Goal: Task Accomplishment & Management: Complete application form

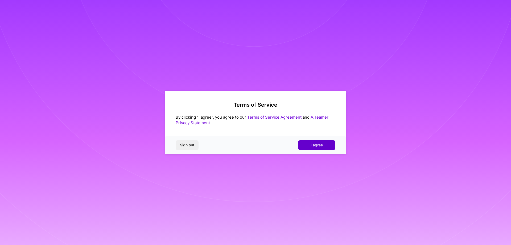
click at [310, 146] on button "I agree" at bounding box center [316, 145] width 37 height 10
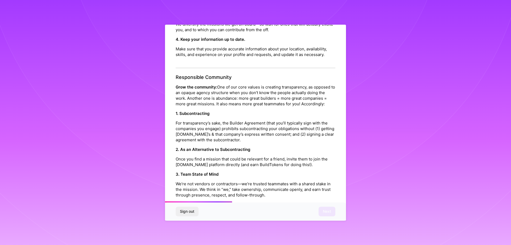
scroll to position [213, 0]
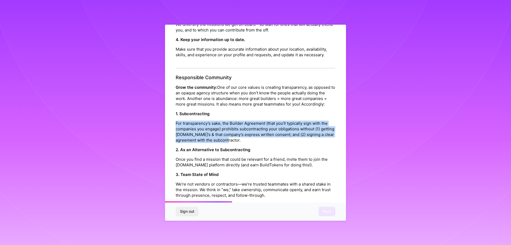
drag, startPoint x: 175, startPoint y: 140, endPoint x: 274, endPoint y: 156, distance: 100.4
click at [274, 156] on div "Platform Code of Conduct This is the [DOMAIN_NAME] Platform Code of Conduct! We…" at bounding box center [255, 123] width 181 height 197
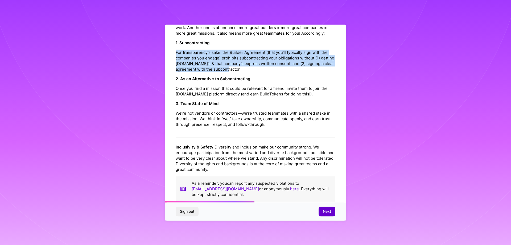
scroll to position [284, 0]
click at [330, 211] on span "Next" at bounding box center [327, 211] width 8 height 5
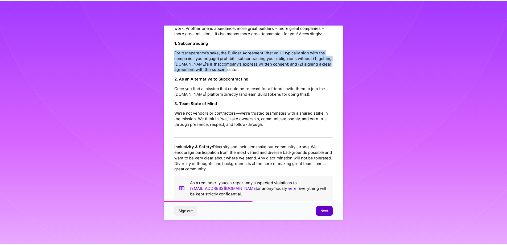
scroll to position [0, 0]
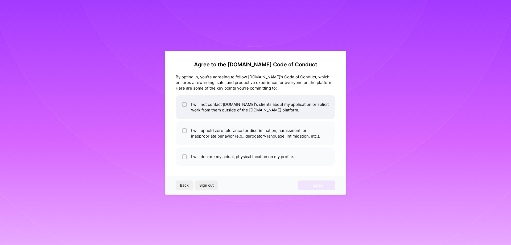
click at [233, 108] on li "I will not contact [DOMAIN_NAME]'s clients about my application or solicit work…" at bounding box center [256, 107] width 160 height 24
checkbox input "true"
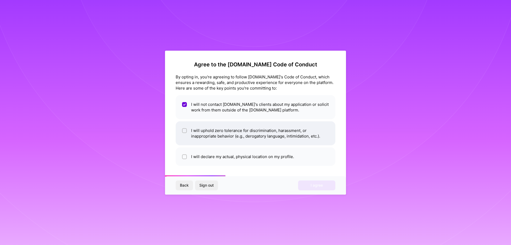
click at [237, 143] on li "I will uphold zero tolerance for discrimination, harassment, or inappropriate b…" at bounding box center [256, 133] width 160 height 24
checkbox input "true"
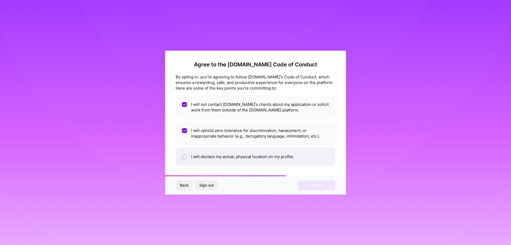
click at [234, 156] on li "I will declare my actual, physical location on my profile." at bounding box center [256, 156] width 160 height 18
checkbox input "true"
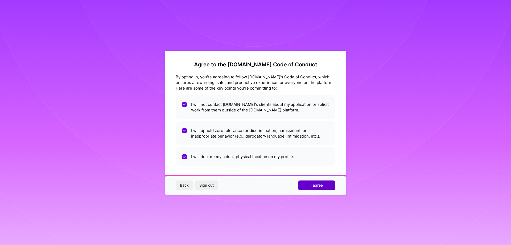
click at [325, 185] on button "I agree" at bounding box center [316, 185] width 37 height 10
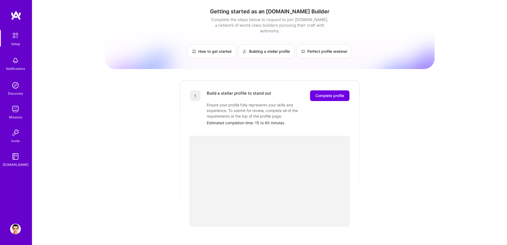
click at [18, 63] on img at bounding box center [15, 60] width 11 height 11
click at [20, 92] on div "Discovery" at bounding box center [15, 94] width 15 height 6
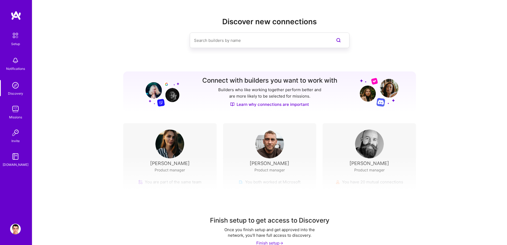
click at [16, 110] on img at bounding box center [15, 109] width 11 height 11
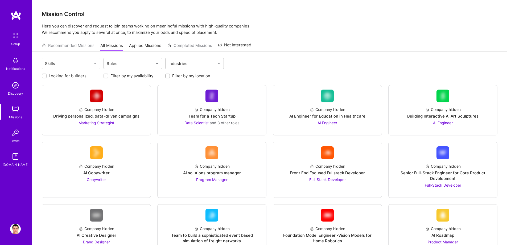
click at [155, 63] on div at bounding box center [158, 63] width 8 height 7
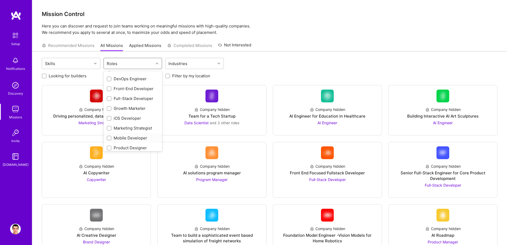
scroll to position [107, 0]
click at [130, 139] on div "Mobile Developer" at bounding box center [133, 138] width 52 height 6
checkbox input "true"
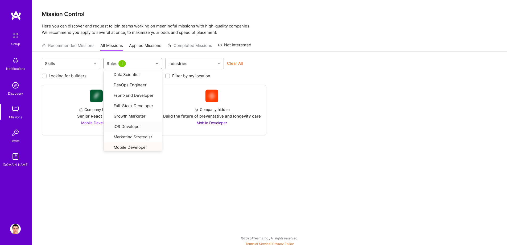
click at [319, 98] on div "Company hidden Senior React Native Mobile Developer Company hidden Build the fu…" at bounding box center [270, 110] width 456 height 50
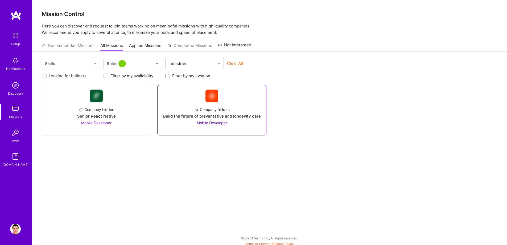
click at [241, 126] on div at bounding box center [212, 127] width 100 height 4
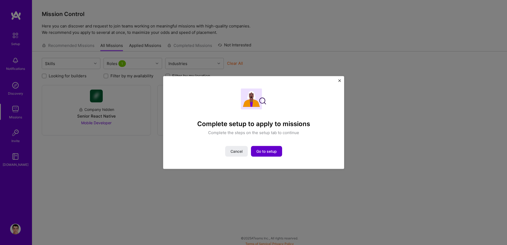
click at [262, 152] on span "Go to setup" at bounding box center [266, 151] width 21 height 5
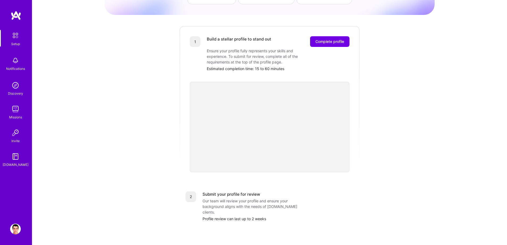
scroll to position [54, 0]
click at [326, 39] on span "Complete profile" at bounding box center [330, 41] width 29 height 5
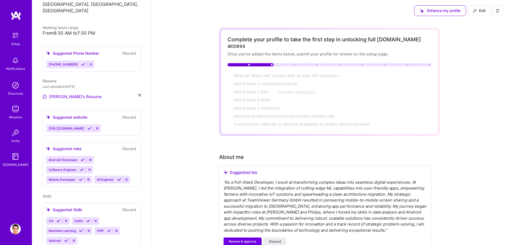
scroll to position [106, 0]
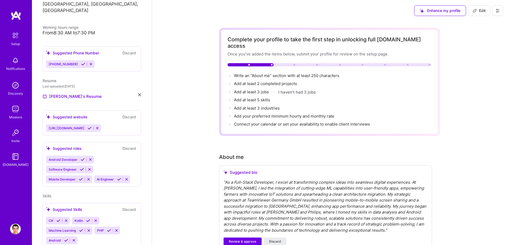
click at [84, 157] on icon at bounding box center [83, 159] width 4 height 4
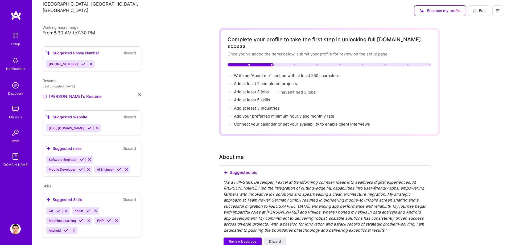
click at [92, 126] on icon at bounding box center [90, 128] width 4 height 4
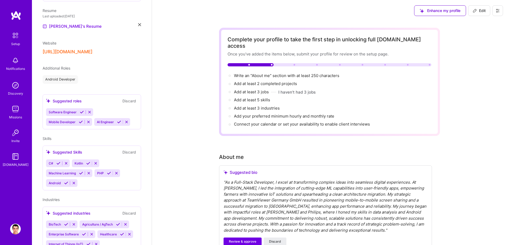
scroll to position [177, 0]
click at [67, 180] on icon at bounding box center [66, 182] width 4 height 4
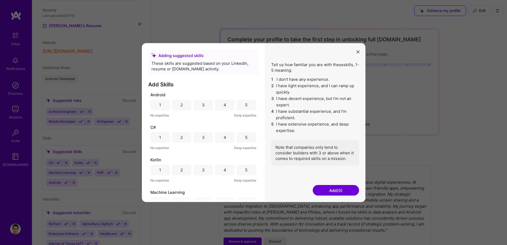
click at [245, 104] on div "5" at bounding box center [246, 105] width 2 height 6
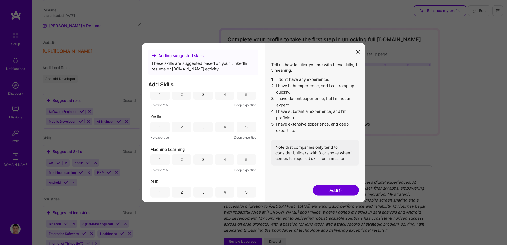
scroll to position [46, 0]
click at [242, 124] on div "5" at bounding box center [246, 124] width 19 height 11
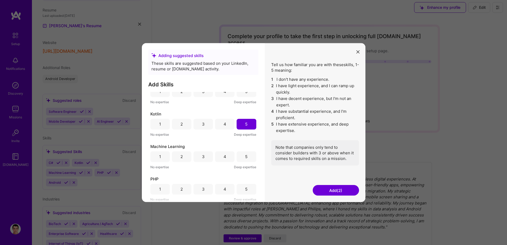
scroll to position [3, 0]
click at [242, 156] on div "5" at bounding box center [246, 156] width 19 height 11
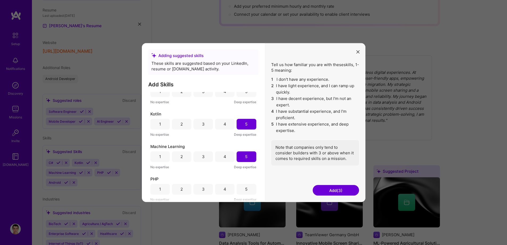
click at [184, 157] on div "2" at bounding box center [181, 156] width 19 height 11
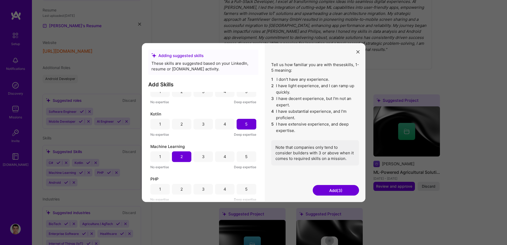
scroll to position [181, 0]
click at [337, 189] on button "Add (3)" at bounding box center [336, 190] width 46 height 11
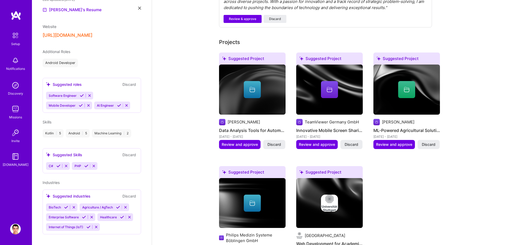
scroll to position [222, 0]
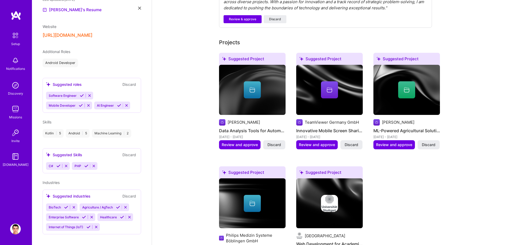
click at [88, 225] on icon at bounding box center [89, 227] width 4 height 4
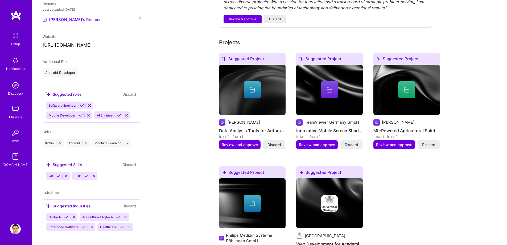
scroll to position [193, 0]
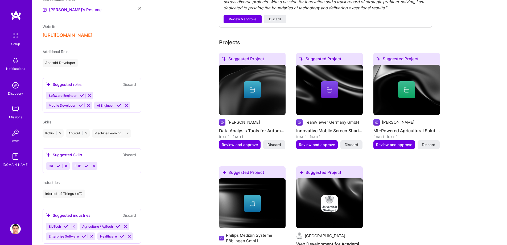
click at [122, 234] on icon at bounding box center [122, 236] width 4 height 4
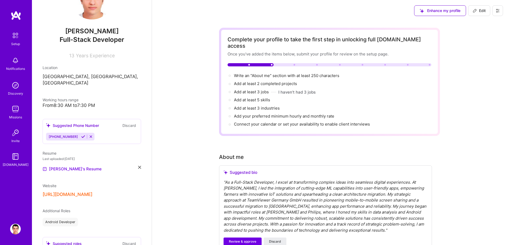
scroll to position [0, 0]
